Goal: Find specific page/section

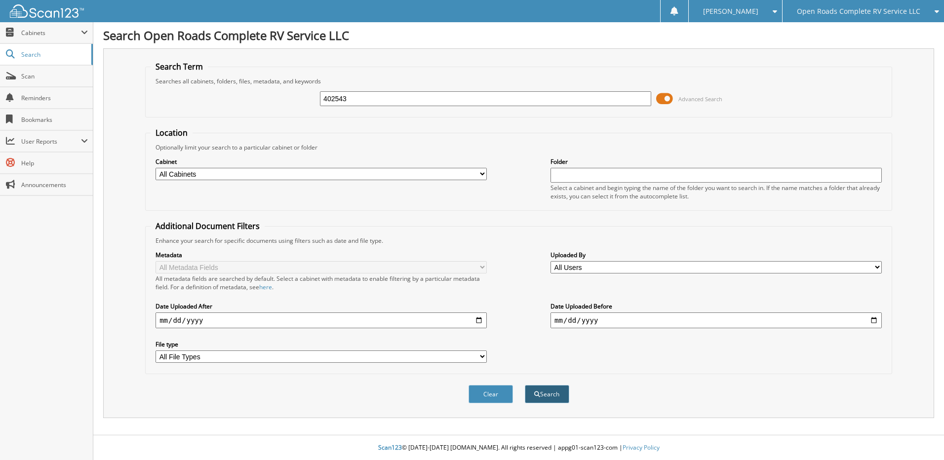
type input "402543"
click at [547, 393] on button "Search" at bounding box center [547, 394] width 44 height 18
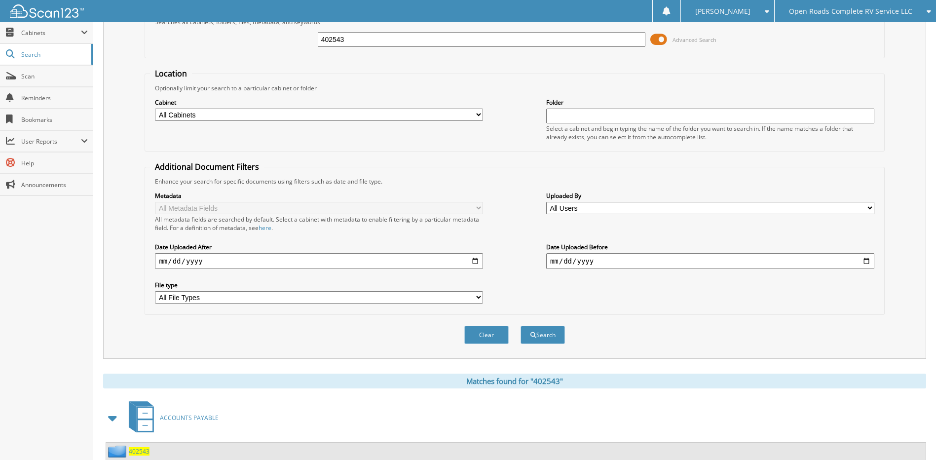
scroll to position [147, 0]
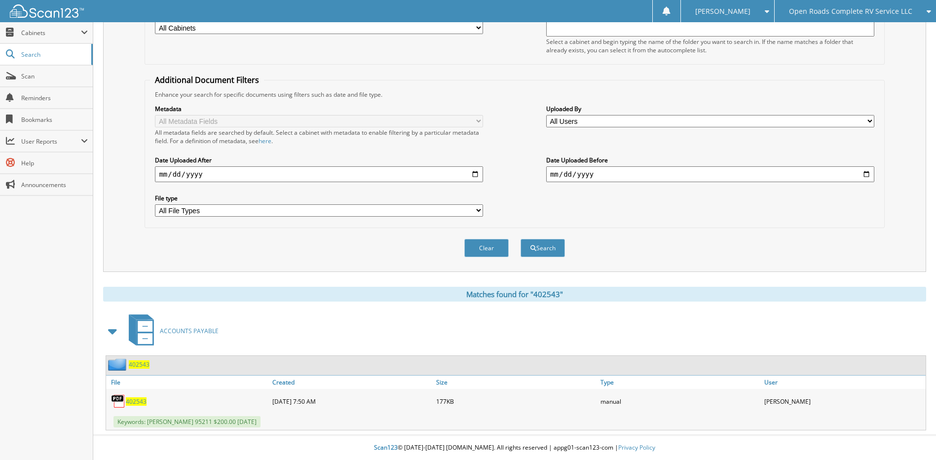
click at [136, 402] on span "402543" at bounding box center [136, 401] width 21 height 8
click at [868, 8] on span "Open Roads Complete RV Service LLC" at bounding box center [850, 11] width 123 height 6
click at [809, 30] on link "Jasper CDJR LLC" at bounding box center [855, 30] width 161 height 17
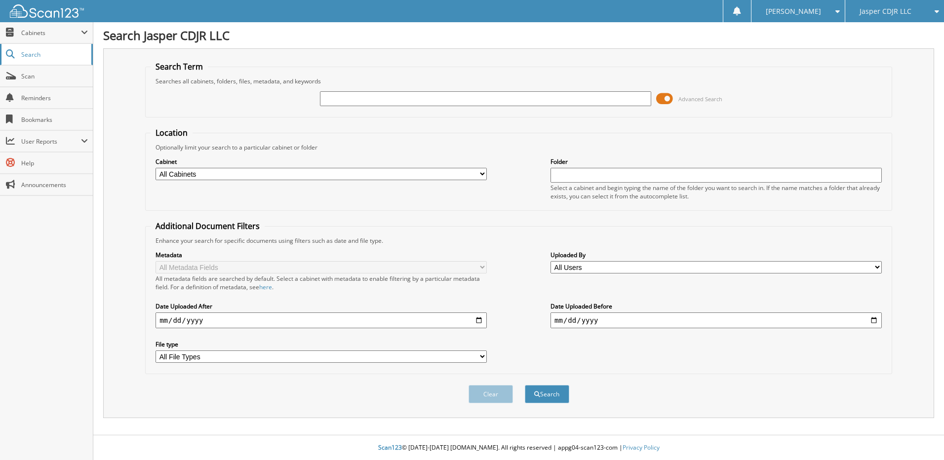
click at [41, 52] on span "Search" at bounding box center [53, 54] width 65 height 8
type input "72467"
click at [525, 385] on button "Search" at bounding box center [547, 394] width 44 height 18
